Goal: Task Accomplishment & Management: Complete application form

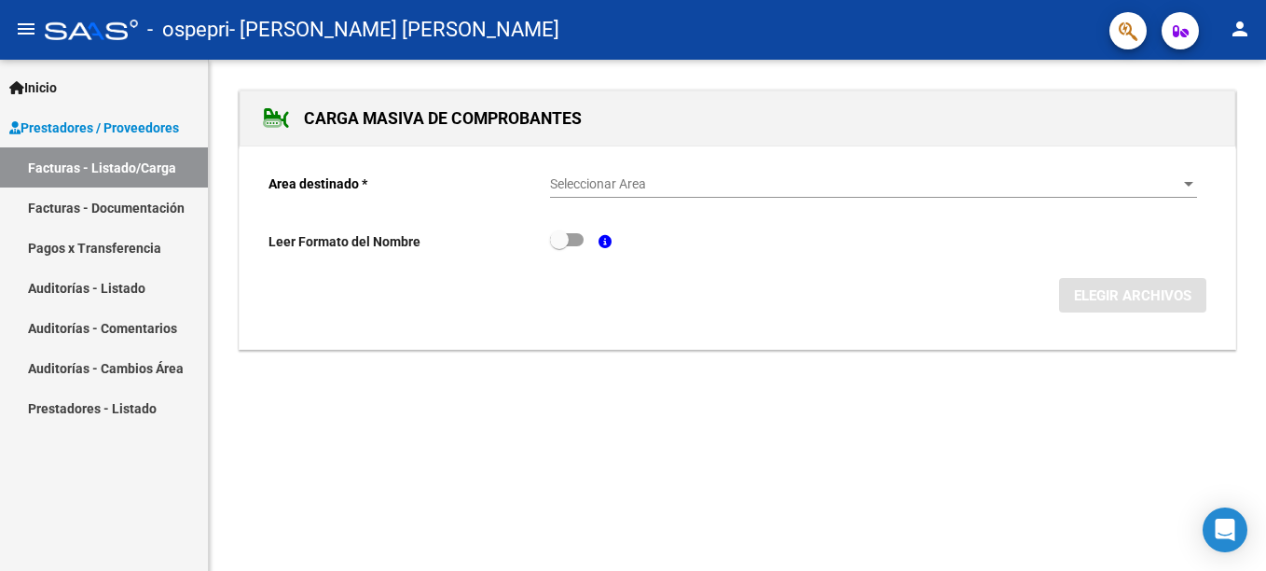
click at [619, 174] on div "Seleccionar Area Seleccionar Area" at bounding box center [873, 178] width 647 height 37
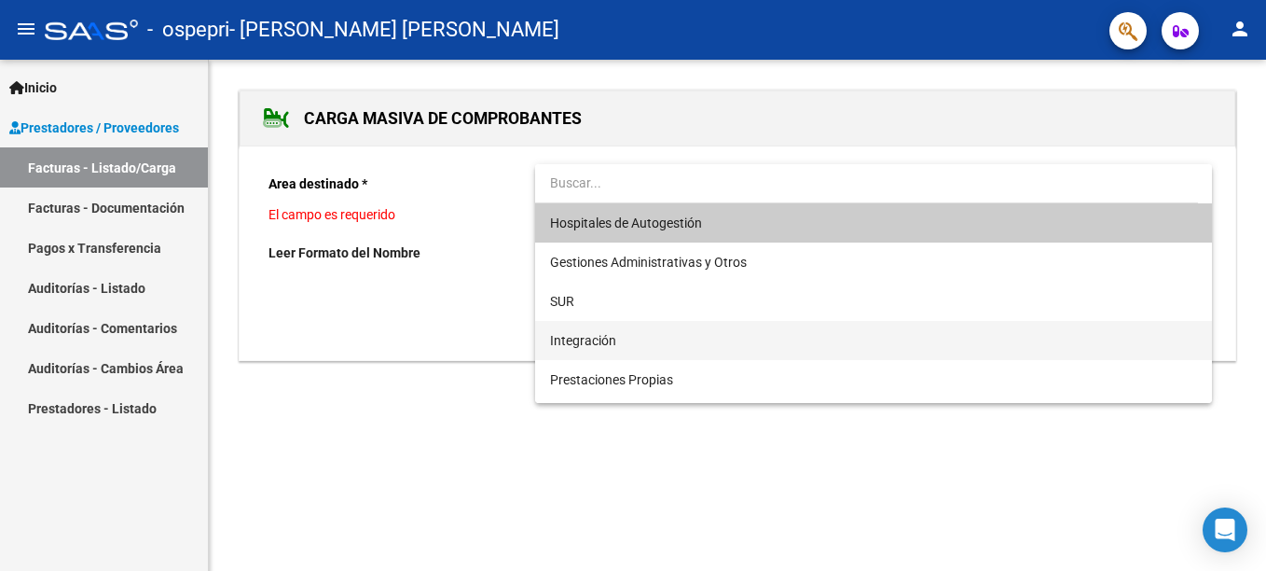
click at [613, 334] on span "Integración" at bounding box center [583, 340] width 66 height 15
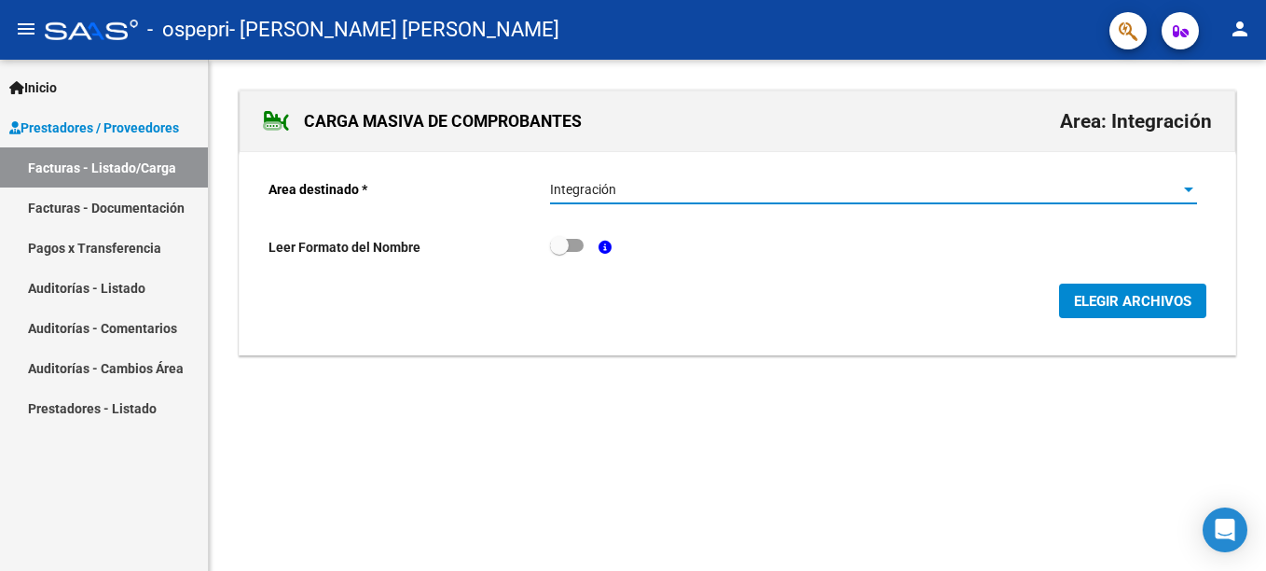
click at [582, 248] on span at bounding box center [567, 245] width 34 height 13
click at [559, 252] on input "checkbox" at bounding box center [558, 252] width 1 height 1
checkbox input "true"
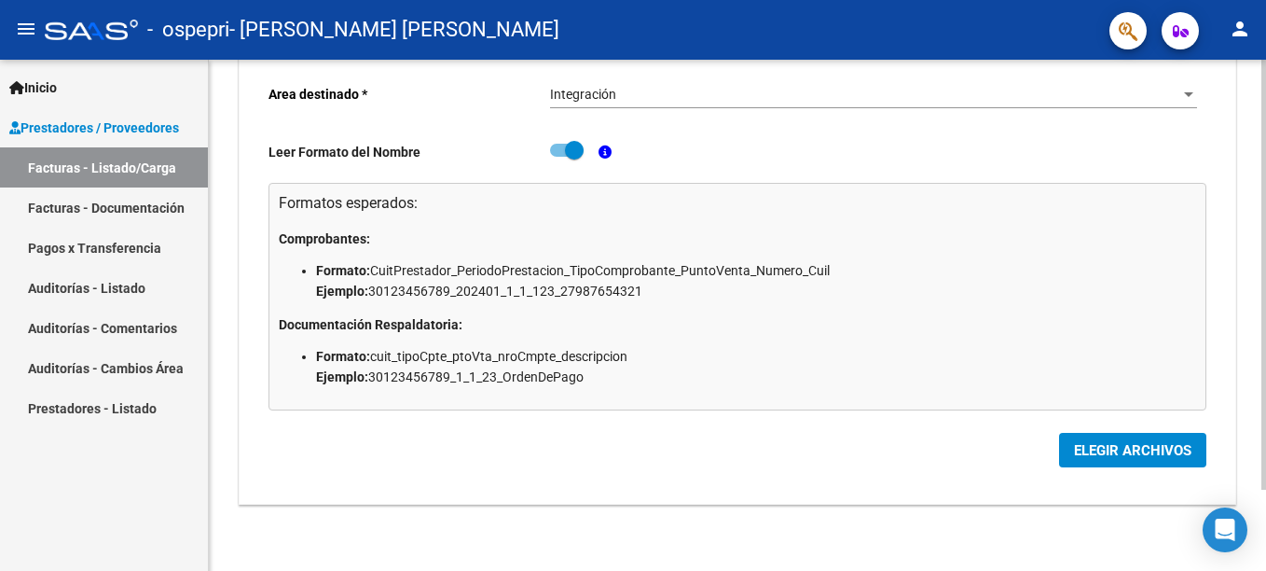
scroll to position [97, 0]
click at [1066, 436] on button "ELEGIR ARCHIVOS" at bounding box center [1132, 449] width 147 height 34
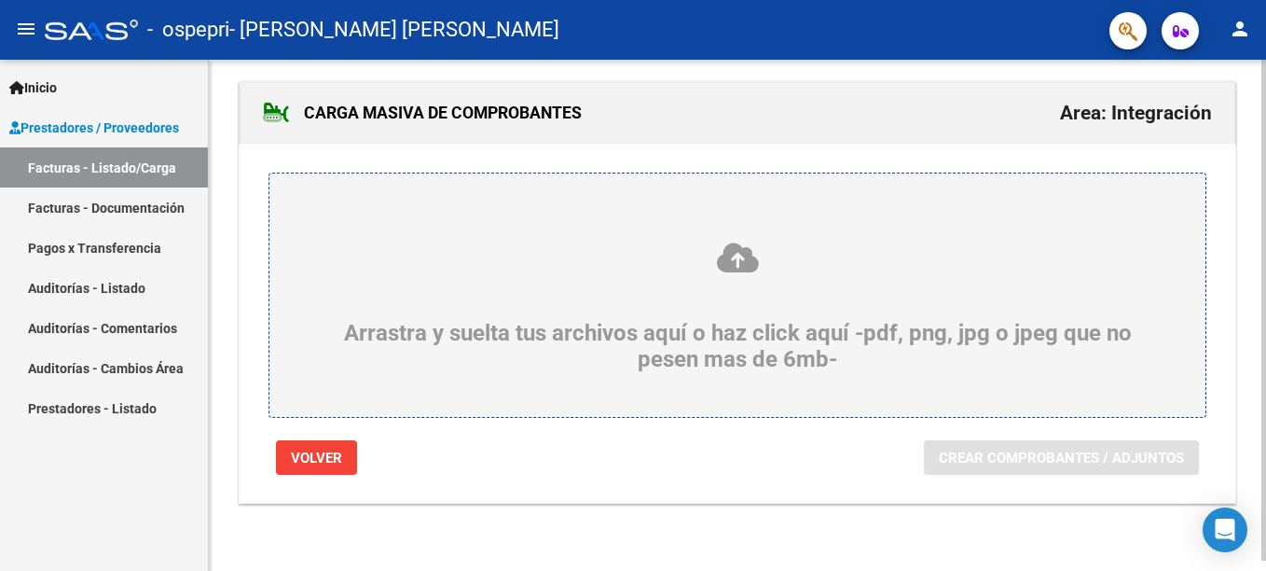
scroll to position [10, 0]
click at [698, 346] on div "Arrastra y suelta tus archivos aquí o haz click aquí -pdf, png, jpg o jpeg que …" at bounding box center [737, 306] width 847 height 131
click at [0, 0] on input "Arrastra y suelta tus archivos aquí o haz click aquí -pdf, png, jpg o jpeg que …" at bounding box center [0, 0] width 0 height 0
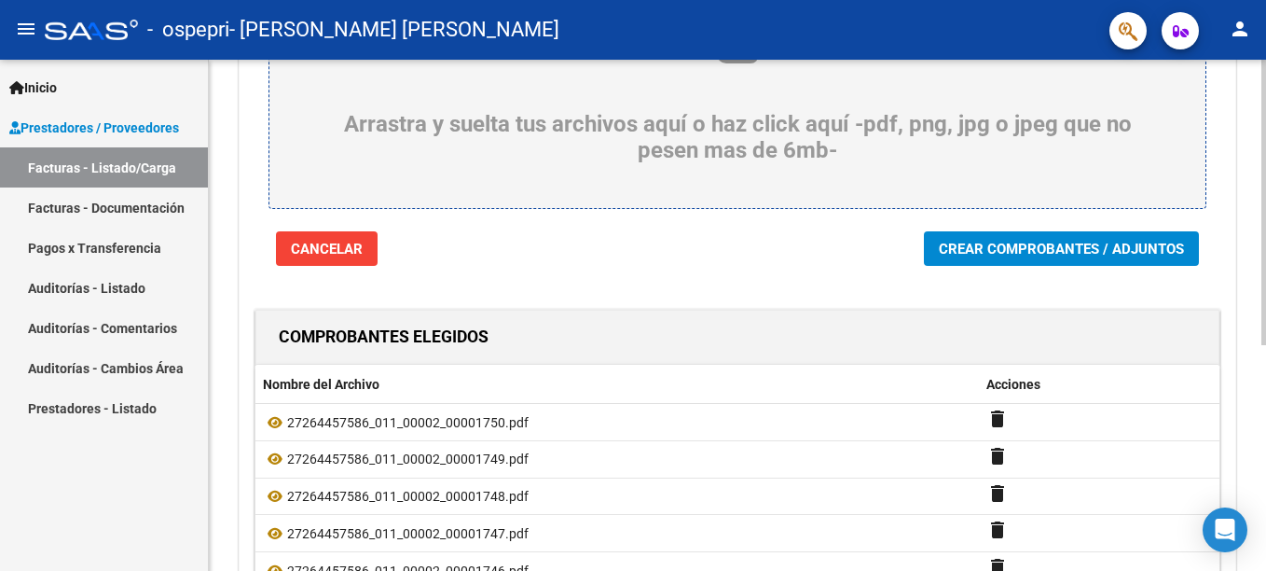
scroll to position [216, 0]
click at [1091, 254] on span "Crear Comprobantes / Adjuntos" at bounding box center [1061, 249] width 245 height 17
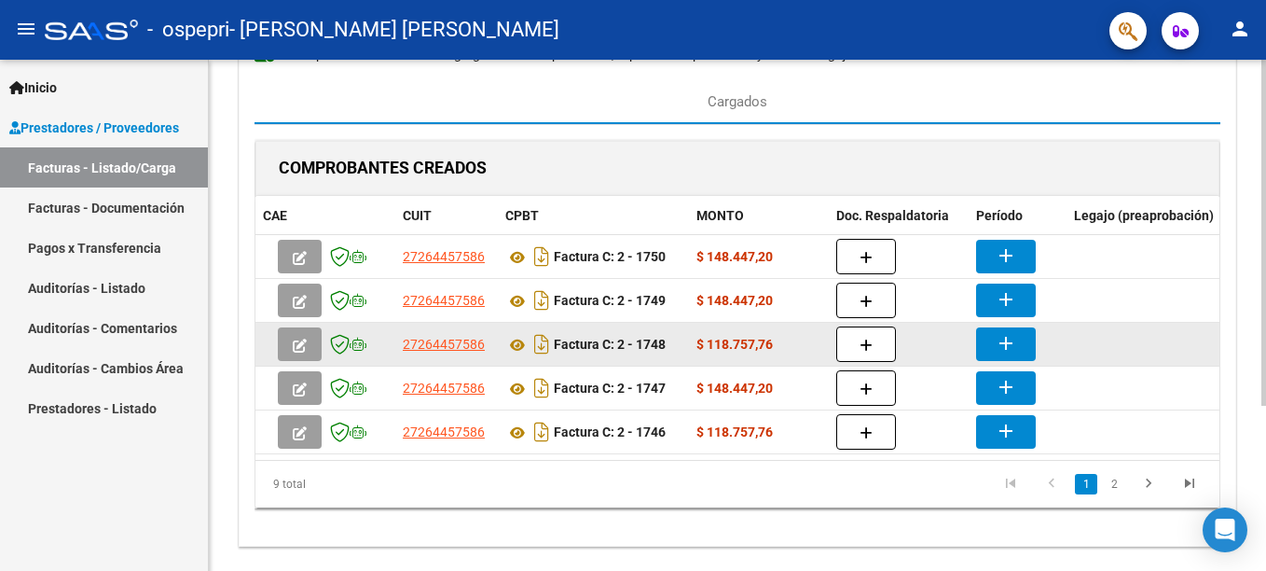
scroll to position [0, 0]
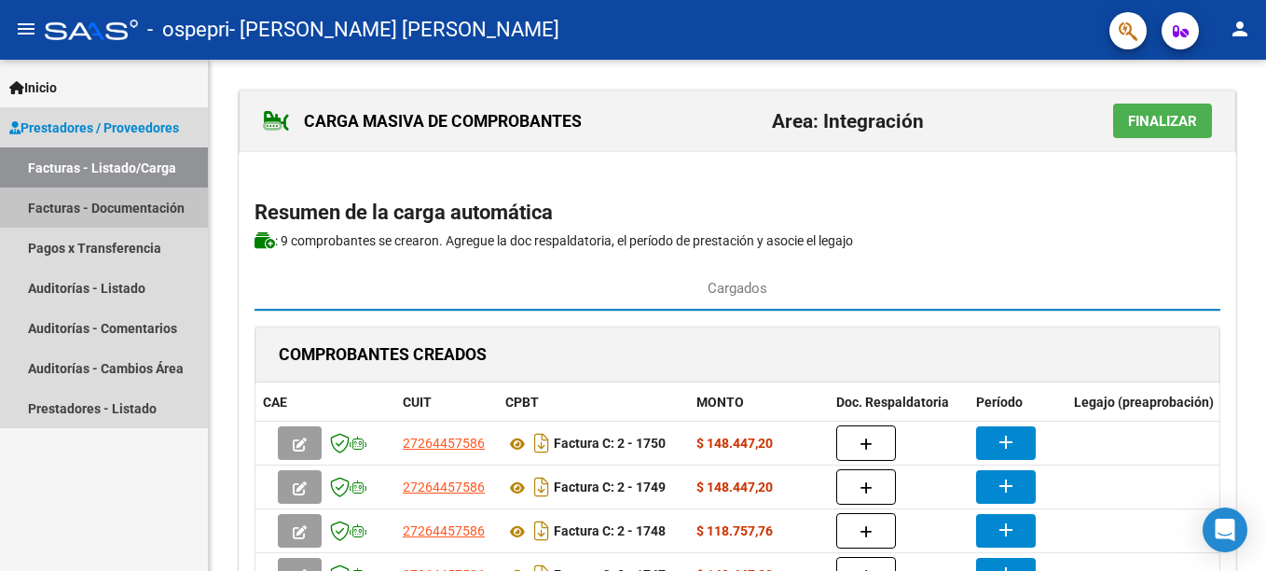
click at [144, 218] on link "Facturas - Documentación" at bounding box center [104, 207] width 208 height 40
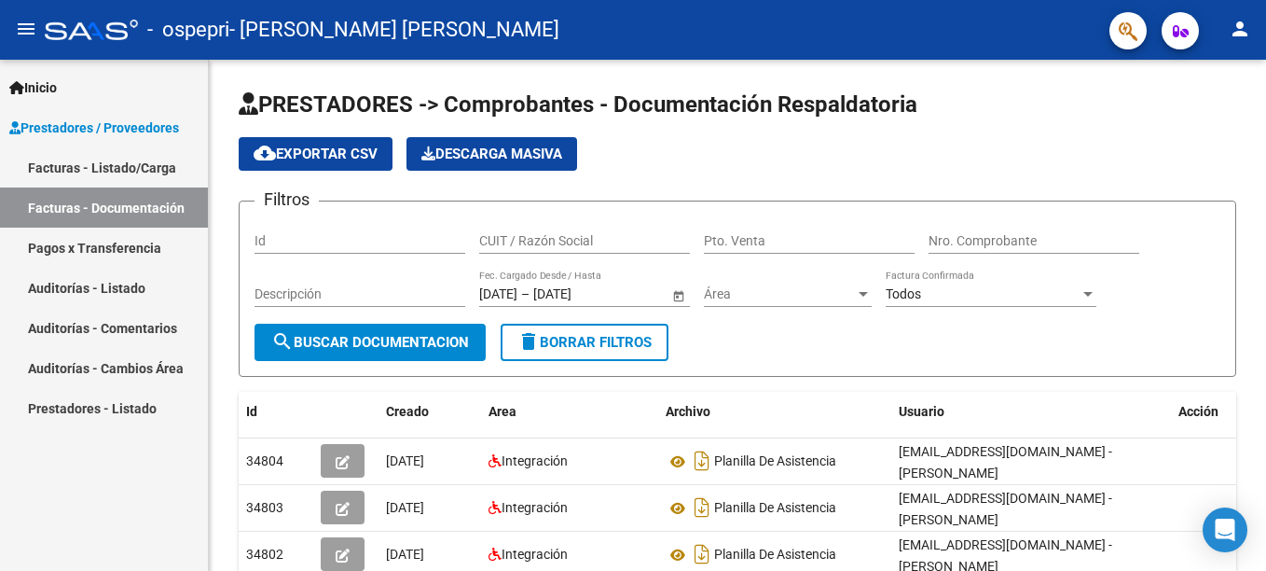
click at [133, 166] on link "Facturas - Listado/Carga" at bounding box center [104, 167] width 208 height 40
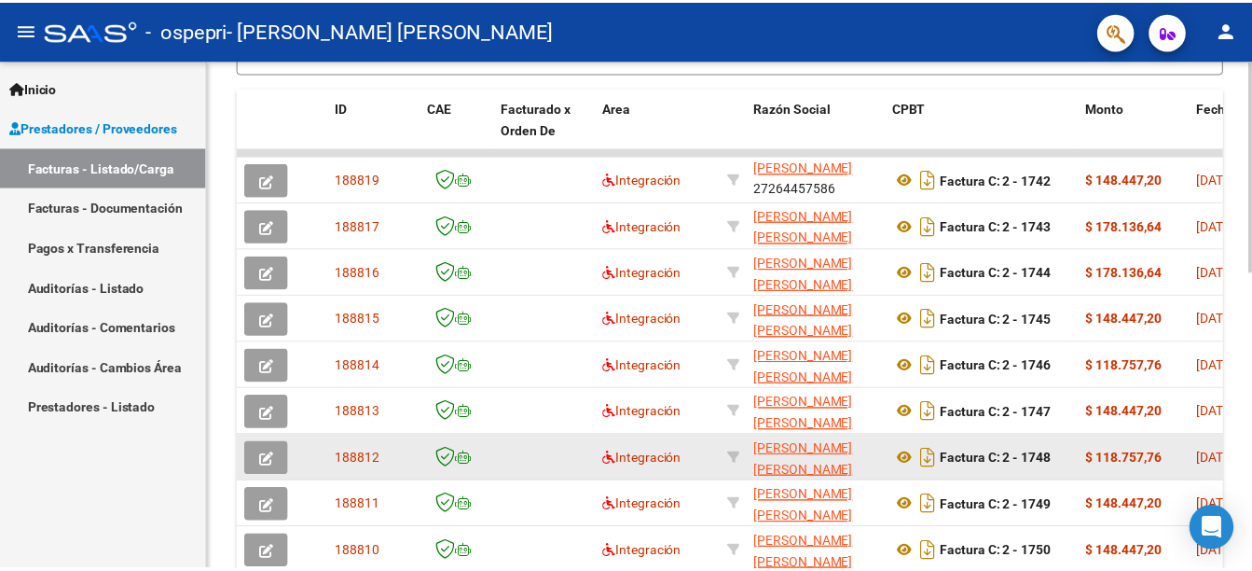
scroll to position [439, 0]
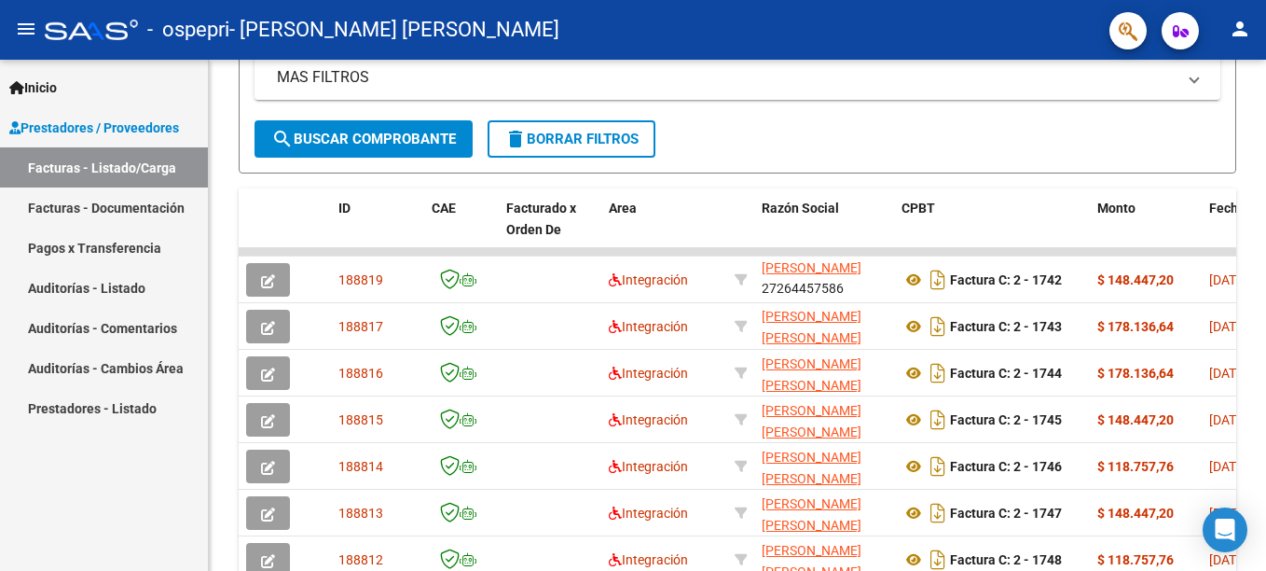
click at [1247, 25] on mat-icon "person" at bounding box center [1240, 29] width 22 height 22
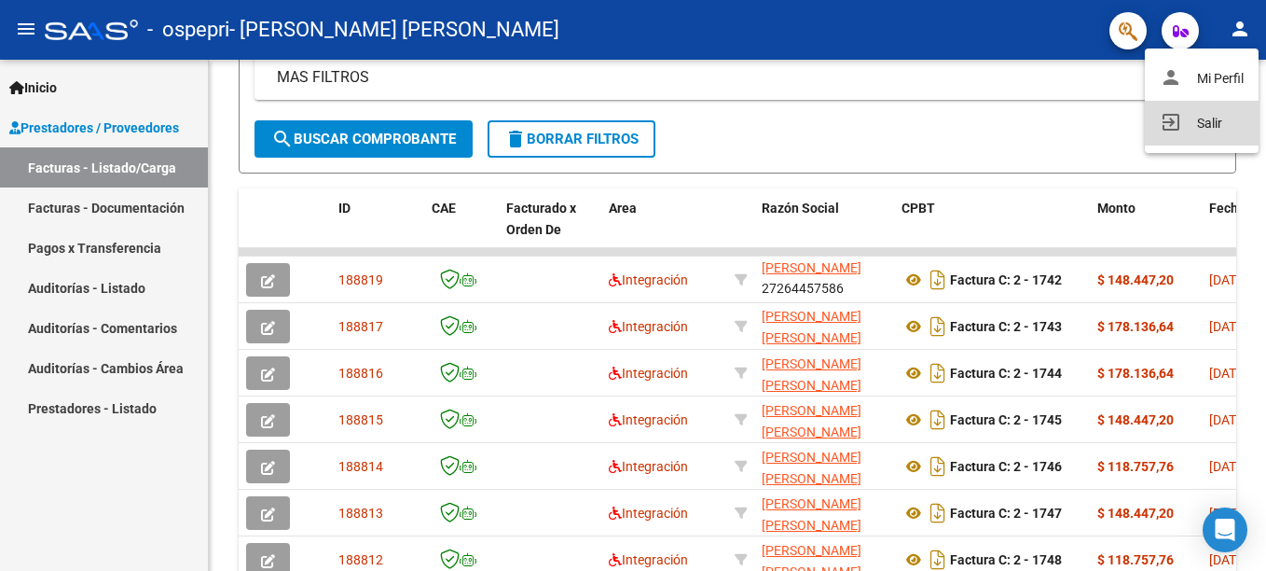
click at [1194, 126] on button "exit_to_app Salir" at bounding box center [1202, 123] width 114 height 45
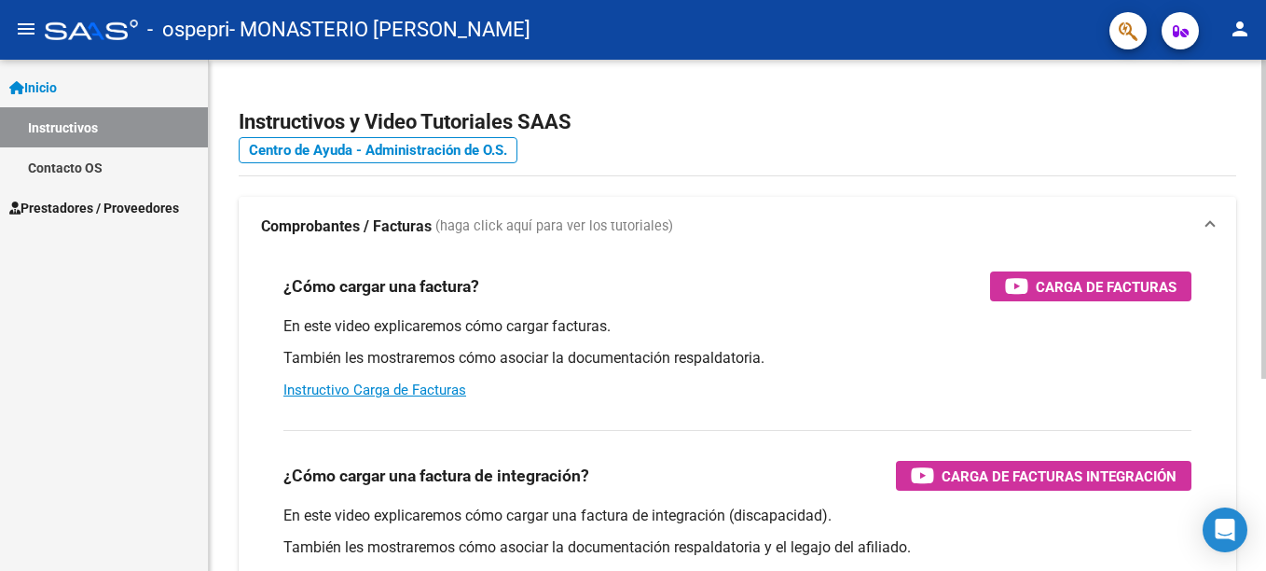
drag, startPoint x: 695, startPoint y: 561, endPoint x: 771, endPoint y: 542, distance: 78.9
click at [763, 544] on div "En este video explicaremos cómo cargar una factura de integración (discapacidad…" at bounding box center [737, 547] width 908 height 84
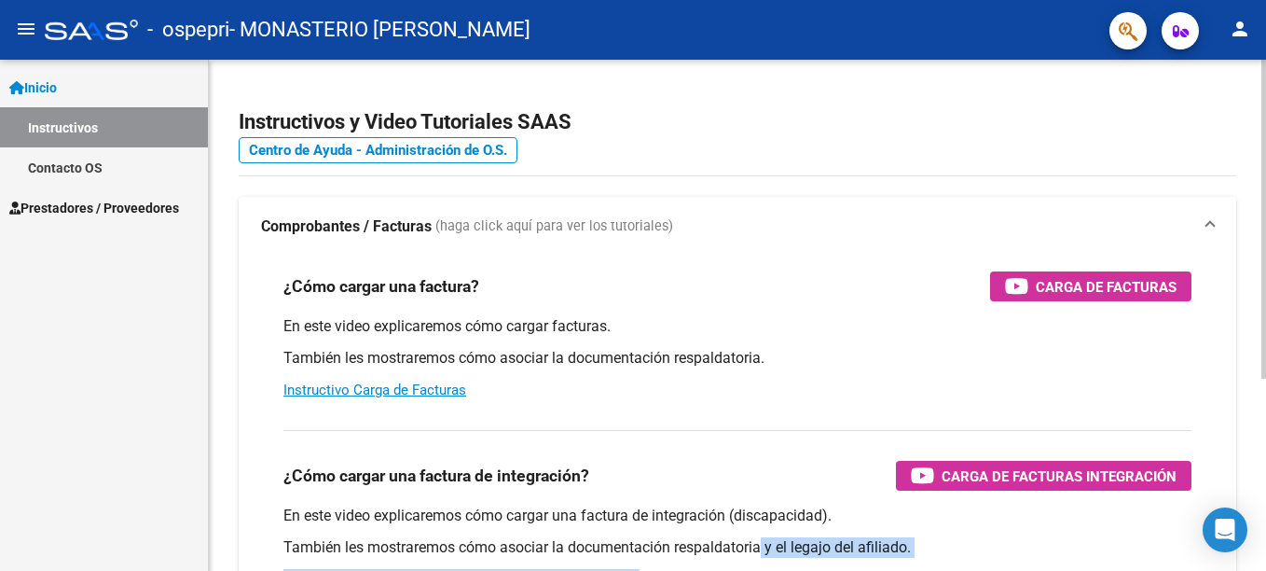
scroll to position [3, 0]
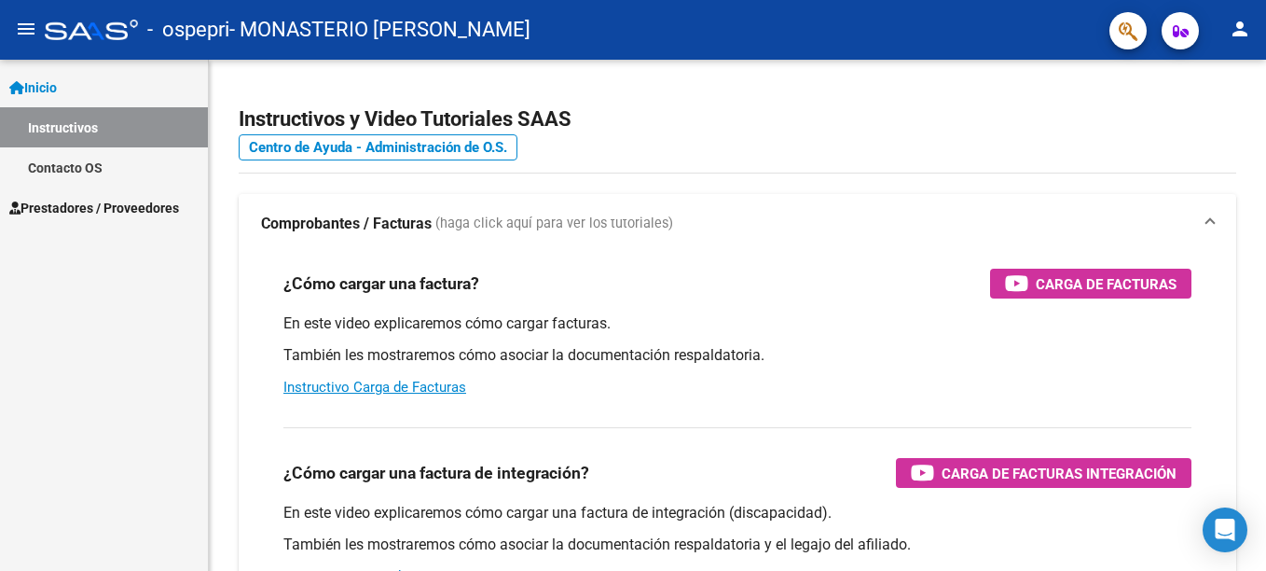
click at [131, 336] on div "Inicio Instructivos Contacto OS Prestadores / Proveedores Facturas - Listado/Ca…" at bounding box center [104, 315] width 208 height 511
